Goal: Transaction & Acquisition: Purchase product/service

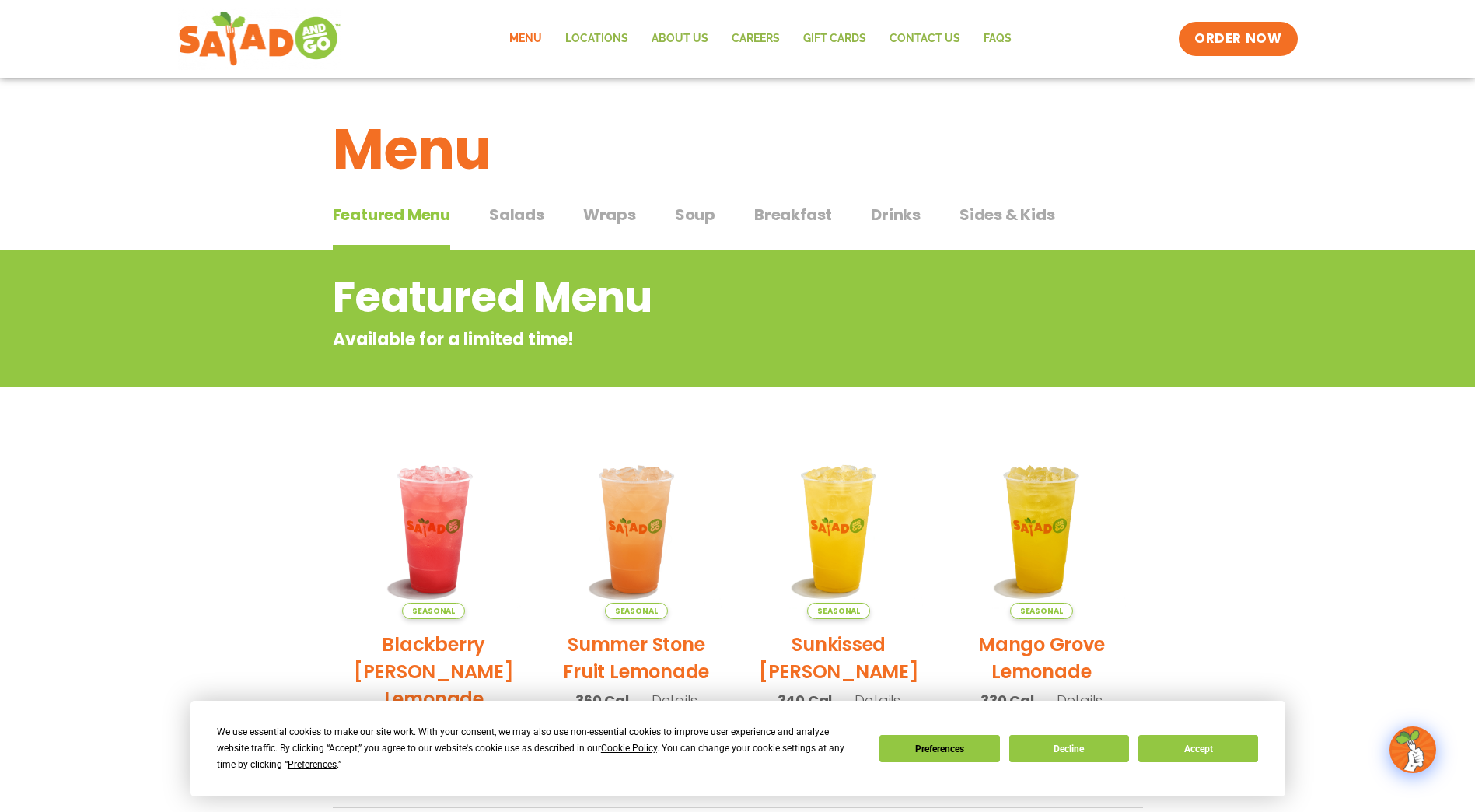
scroll to position [78, 0]
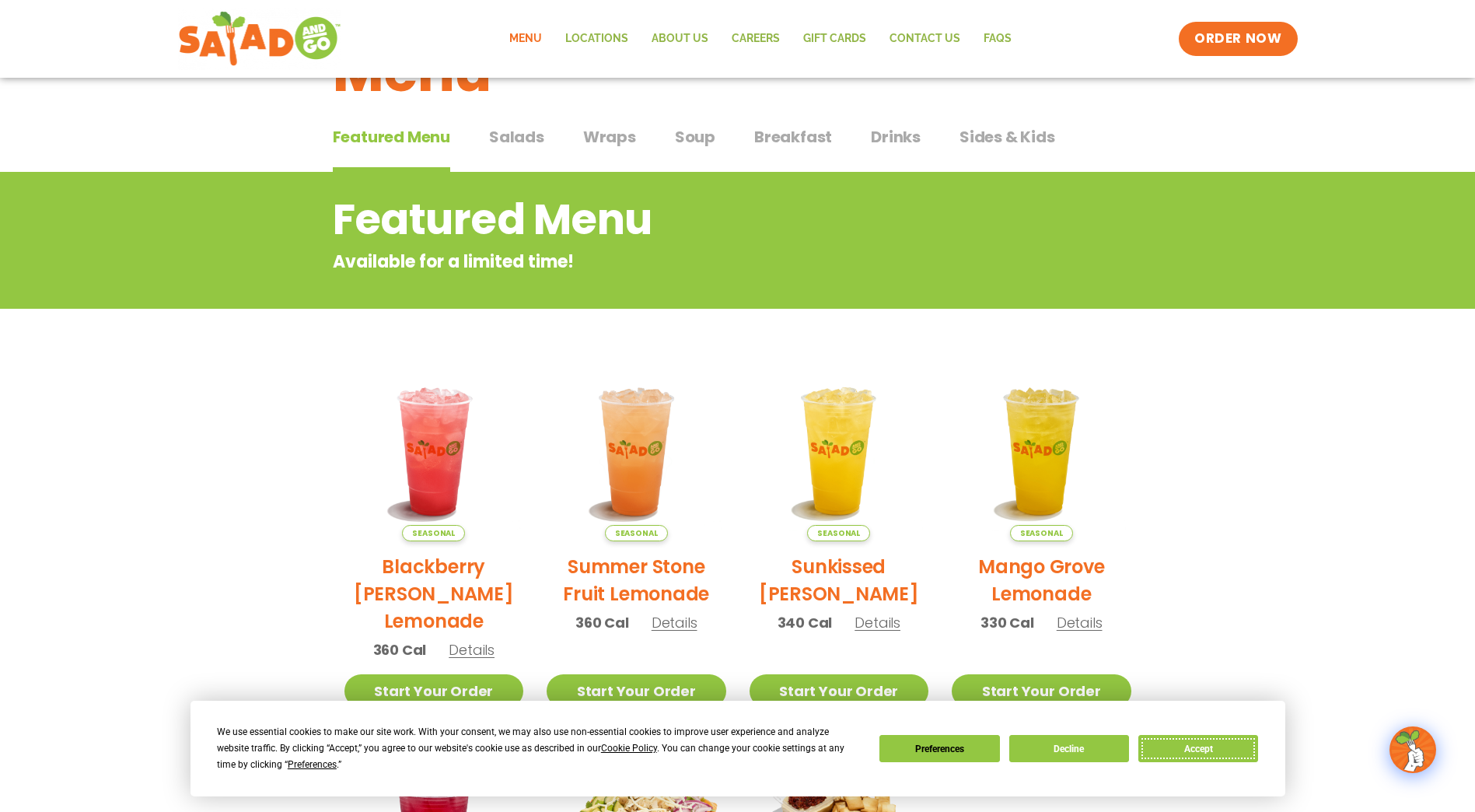
click at [1188, 750] on button "Accept" at bounding box center [1198, 748] width 120 height 27
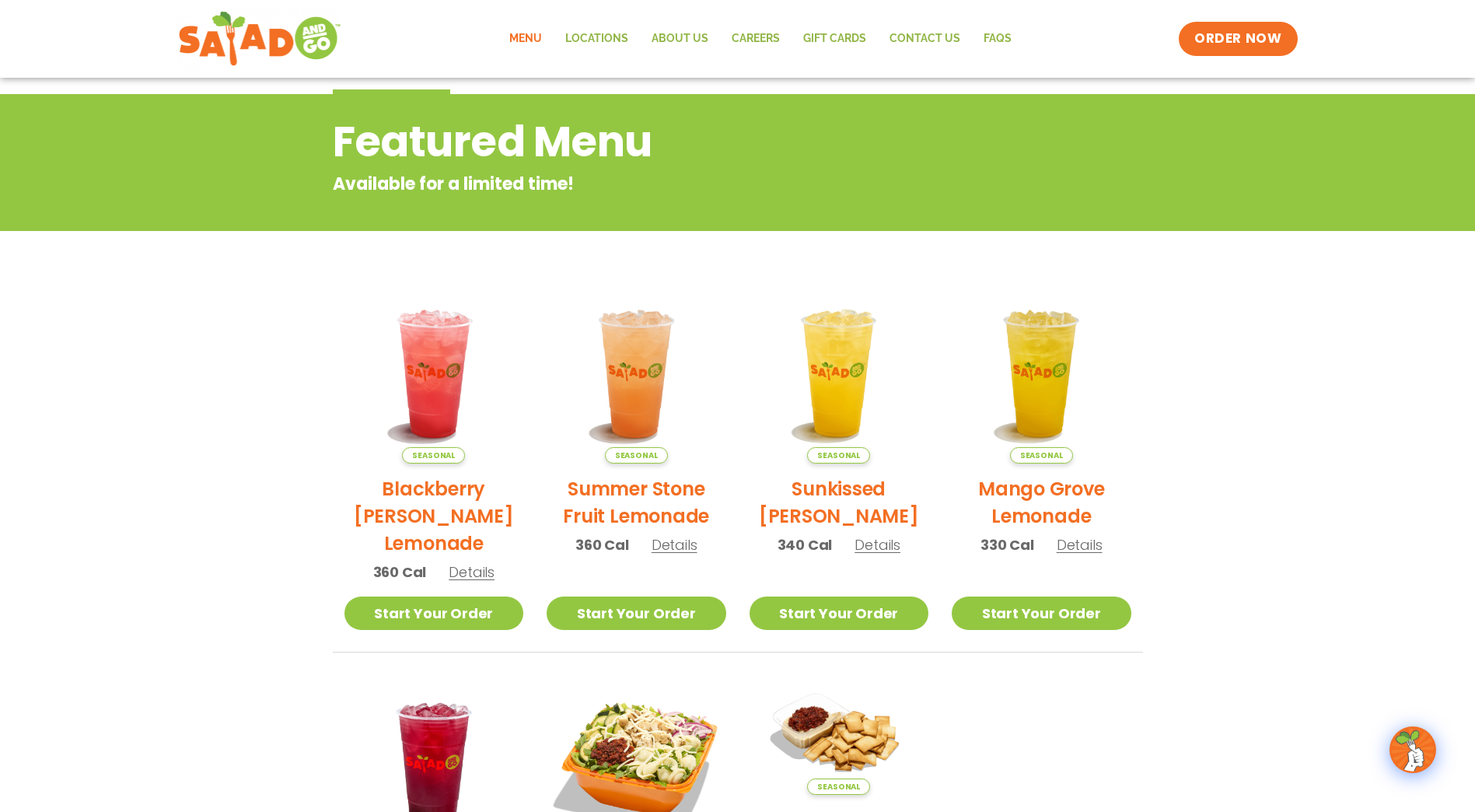
scroll to position [0, 0]
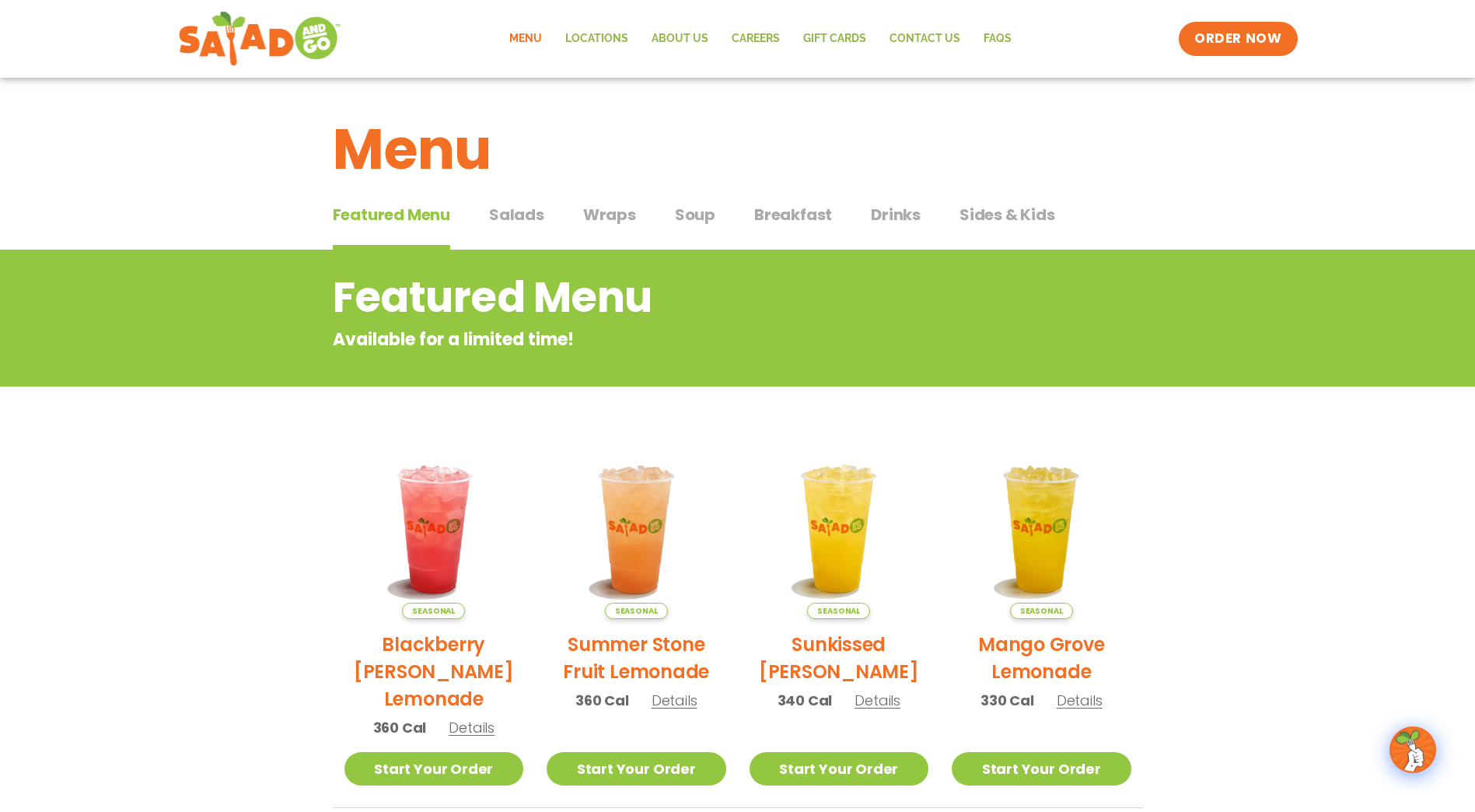
click at [527, 215] on span "Salads" at bounding box center [516, 214] width 55 height 23
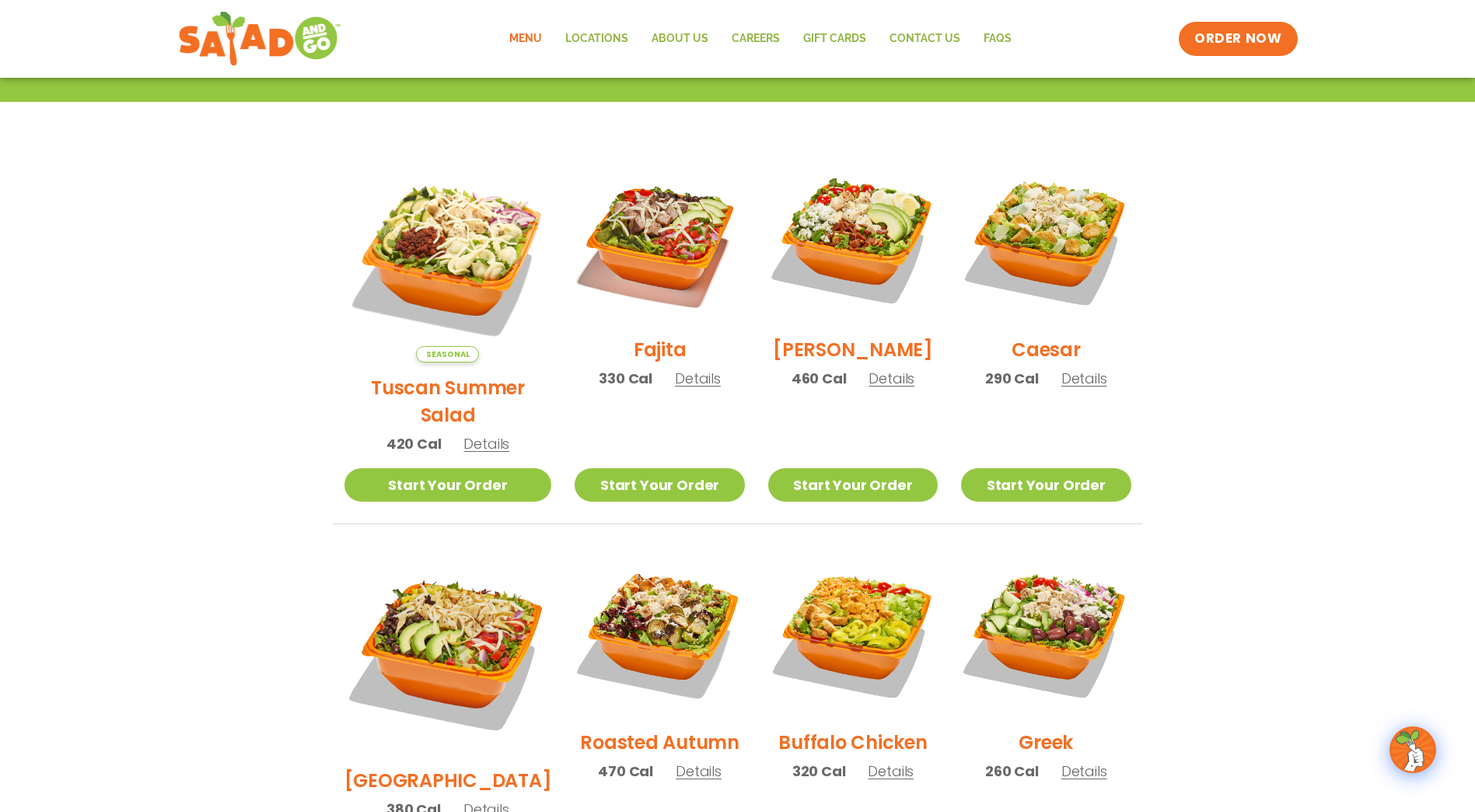
scroll to position [467, 0]
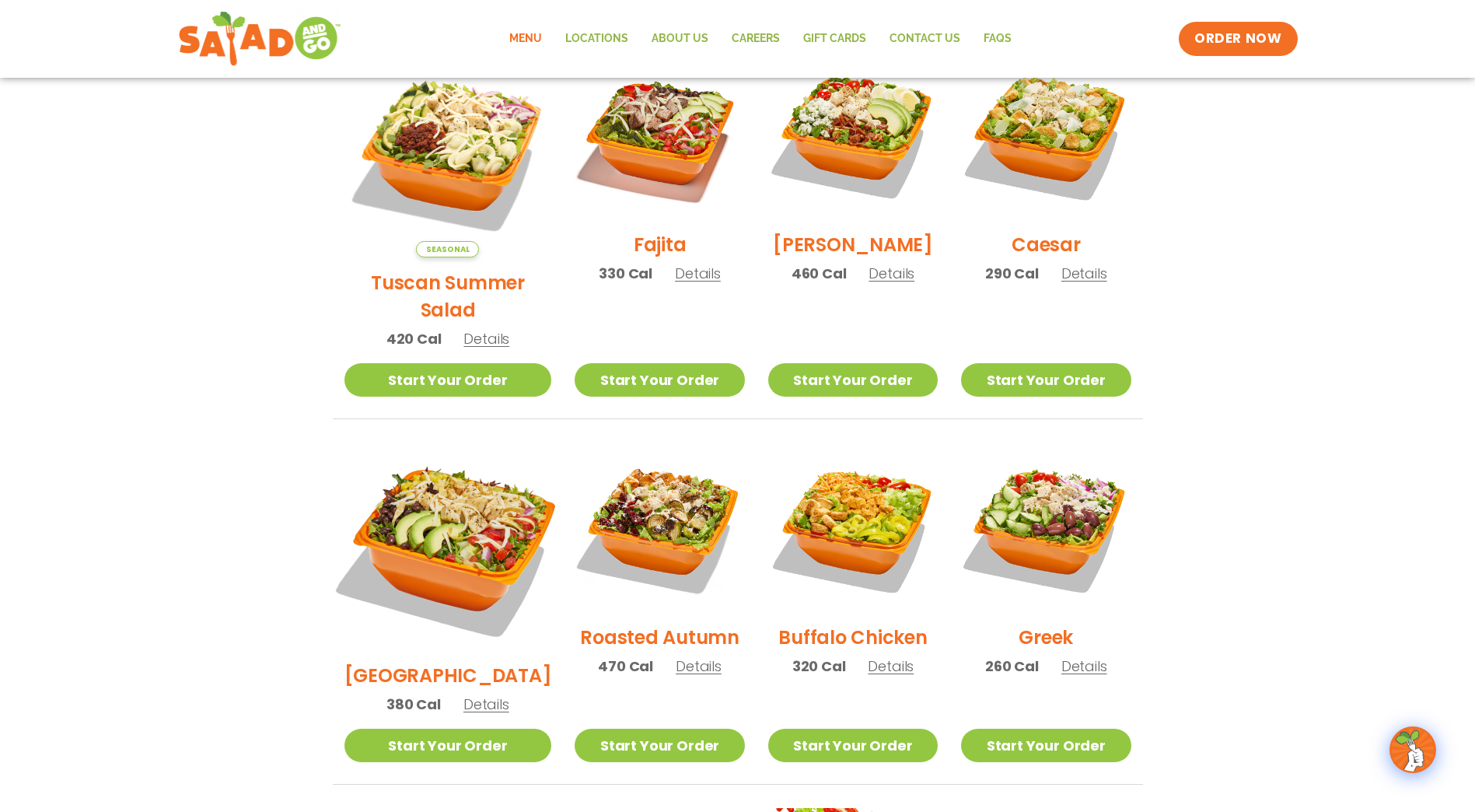
click at [441, 474] on img at bounding box center [447, 545] width 243 height 243
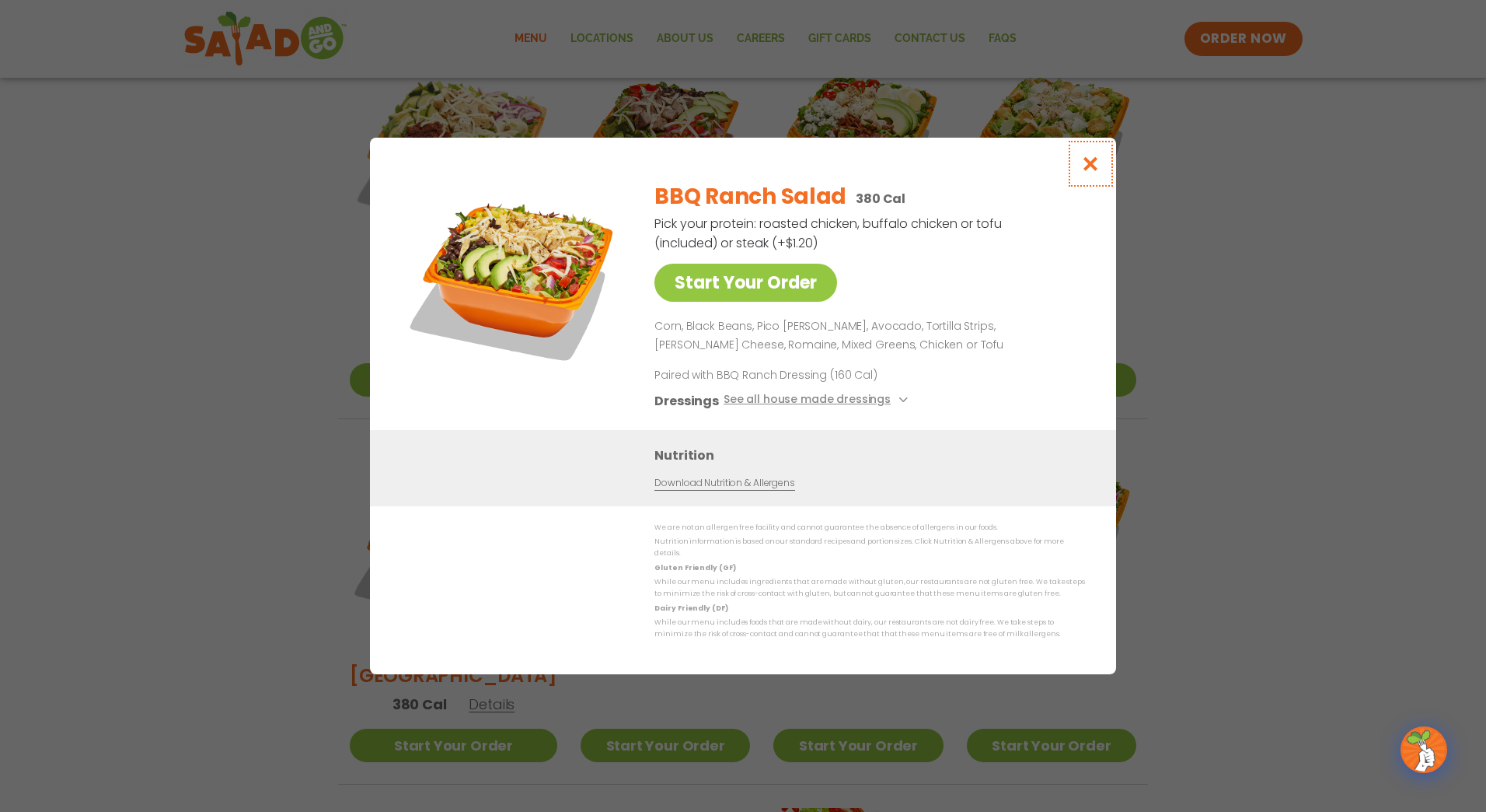
click at [1093, 170] on icon "Close modal" at bounding box center [1091, 163] width 20 height 16
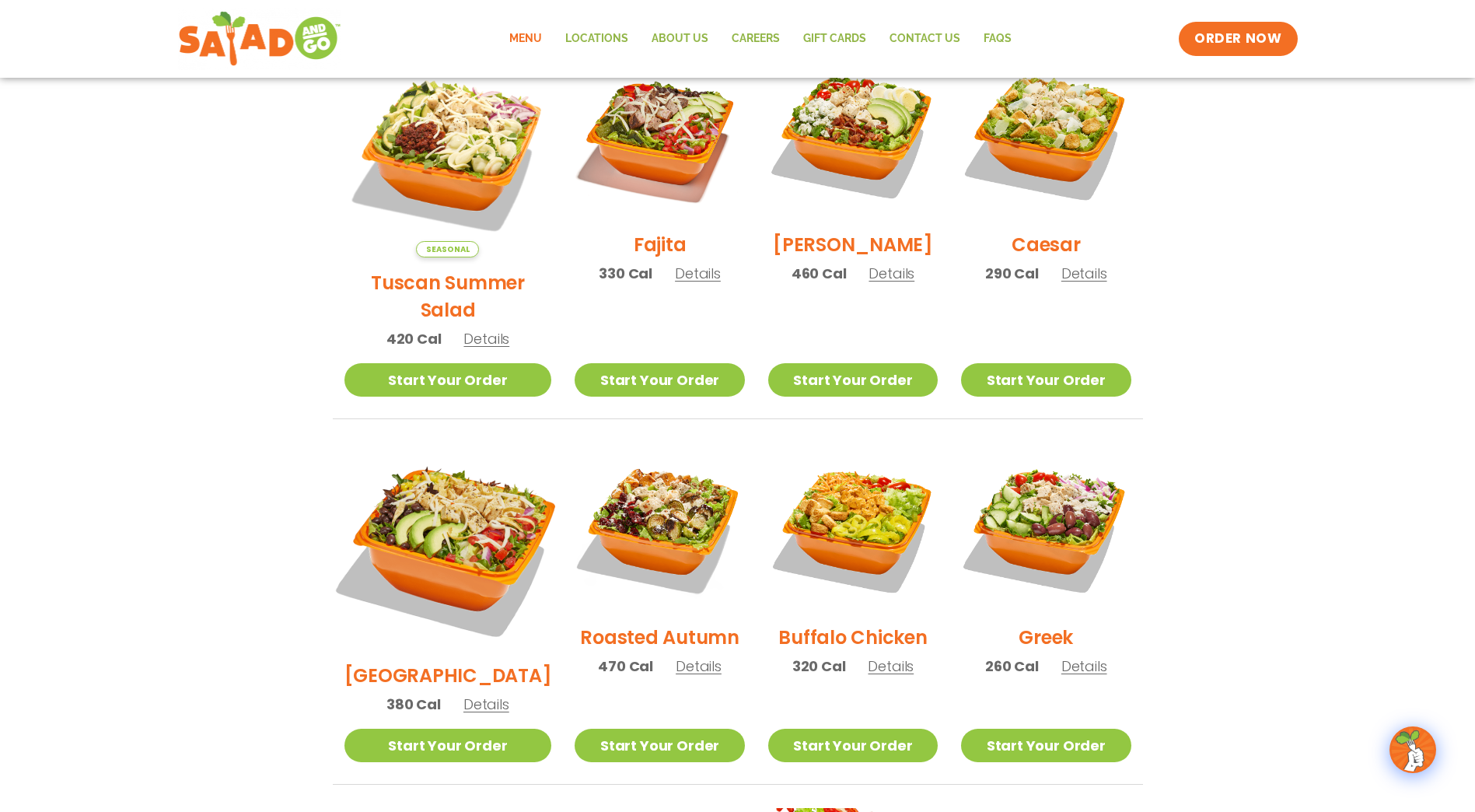
click at [461, 488] on img at bounding box center [447, 545] width 243 height 243
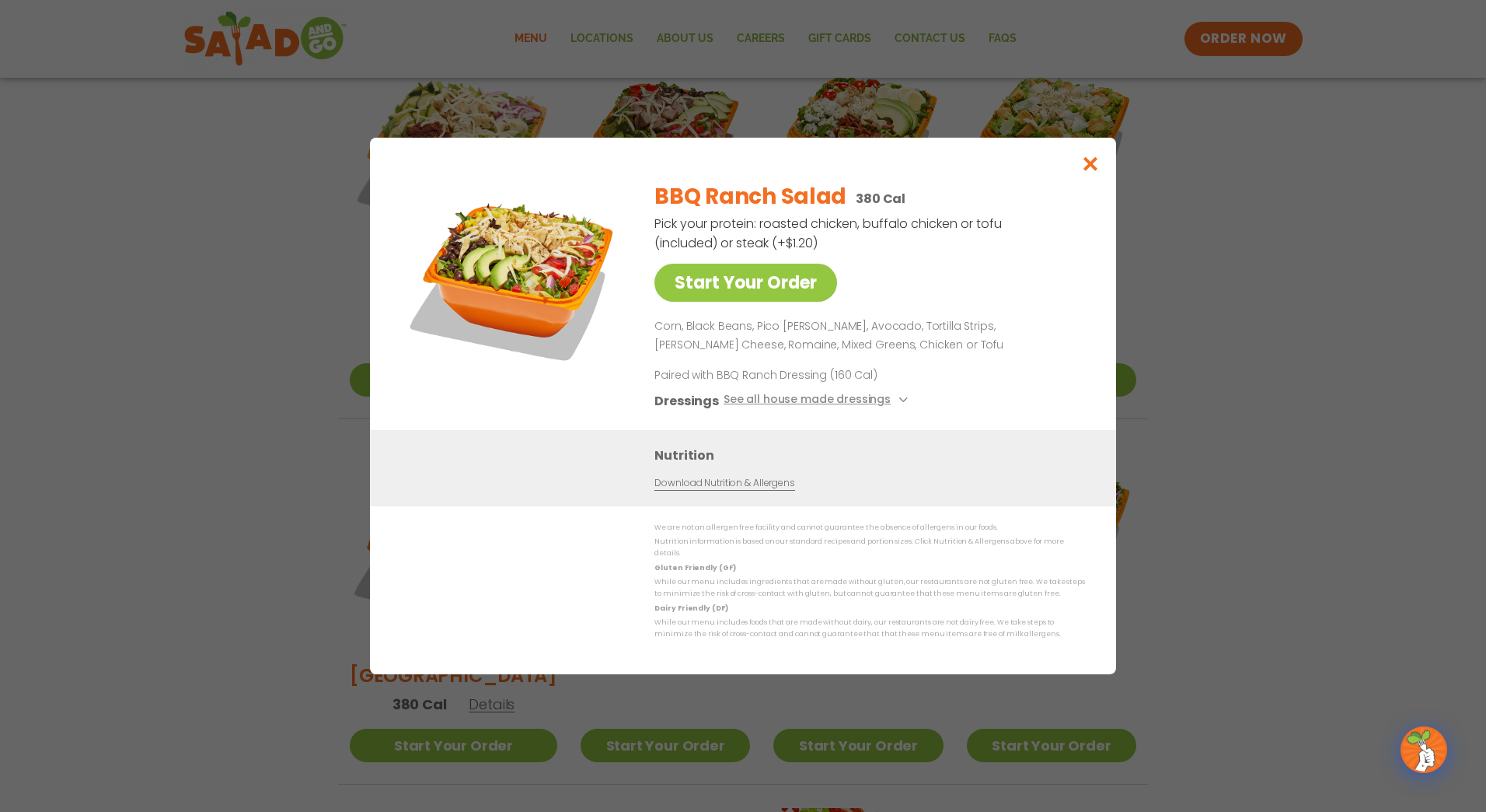
click at [1127, 170] on div "Start Your Order BBQ Ranch Salad 380 Cal Pick your protein: roasted chicken, bu…" at bounding box center [743, 406] width 1486 height 812
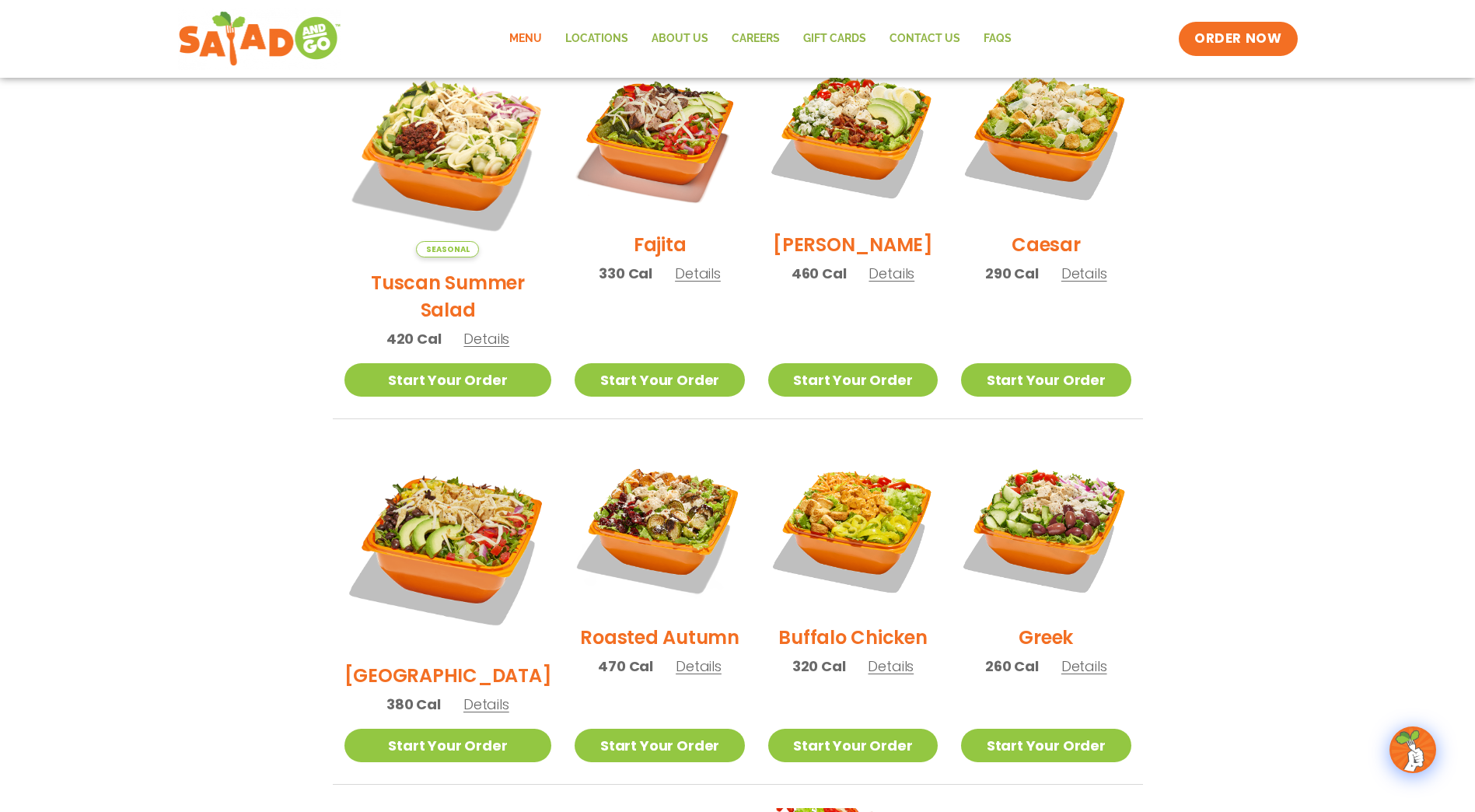
click at [1188, 56] on div "Menu Locations About Us Careers GIFT CARDS Contact Us FAQs Menu Menu Locations …" at bounding box center [738, 38] width 1120 height 62
click at [1237, 29] on span "ORDER NOW" at bounding box center [1237, 39] width 97 height 21
